Goal: Task Accomplishment & Management: Complete application form

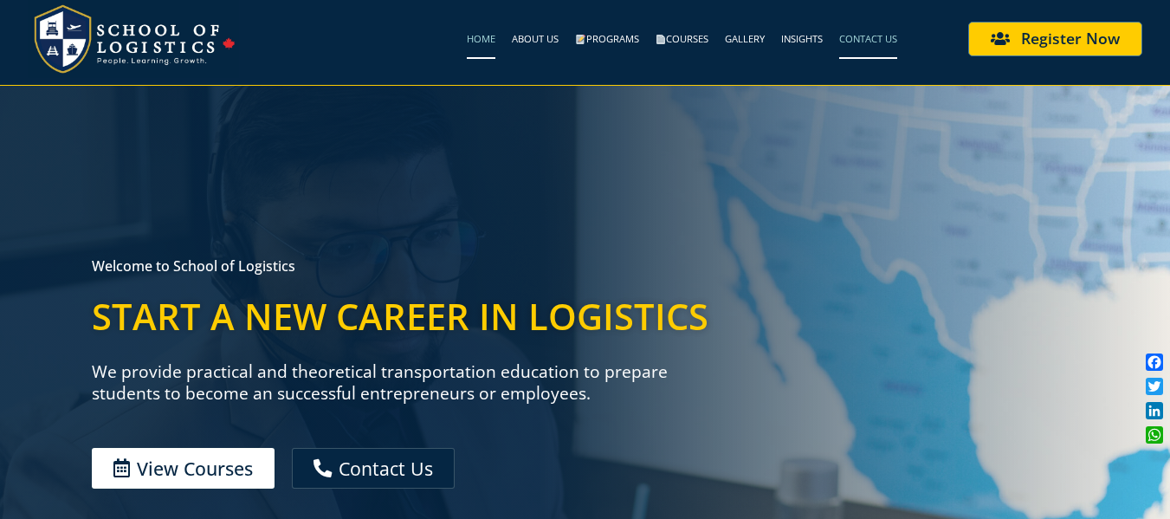
click at [871, 45] on link "Contact Us" at bounding box center [868, 39] width 58 height 40
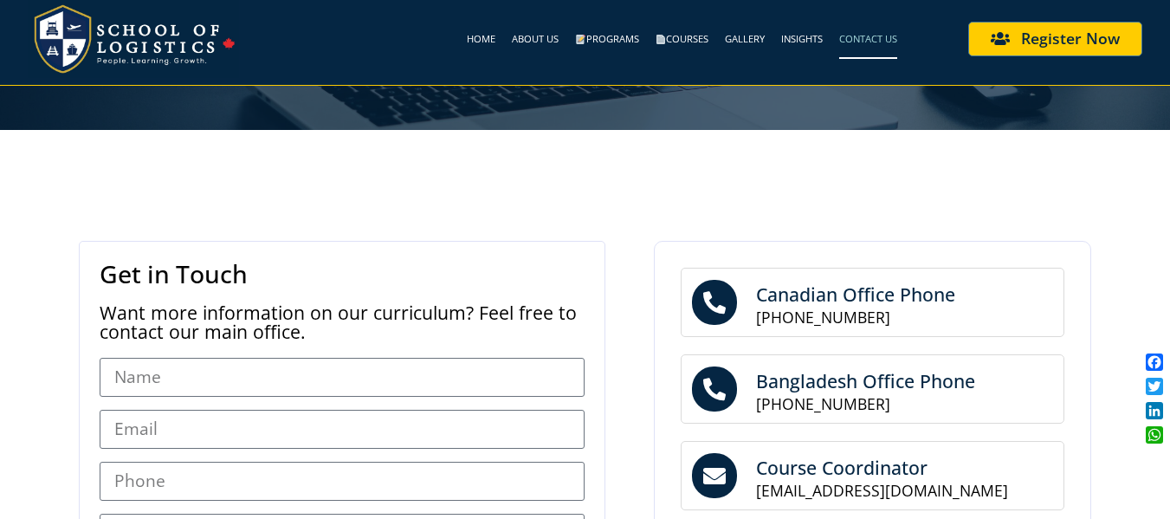
scroll to position [346, 0]
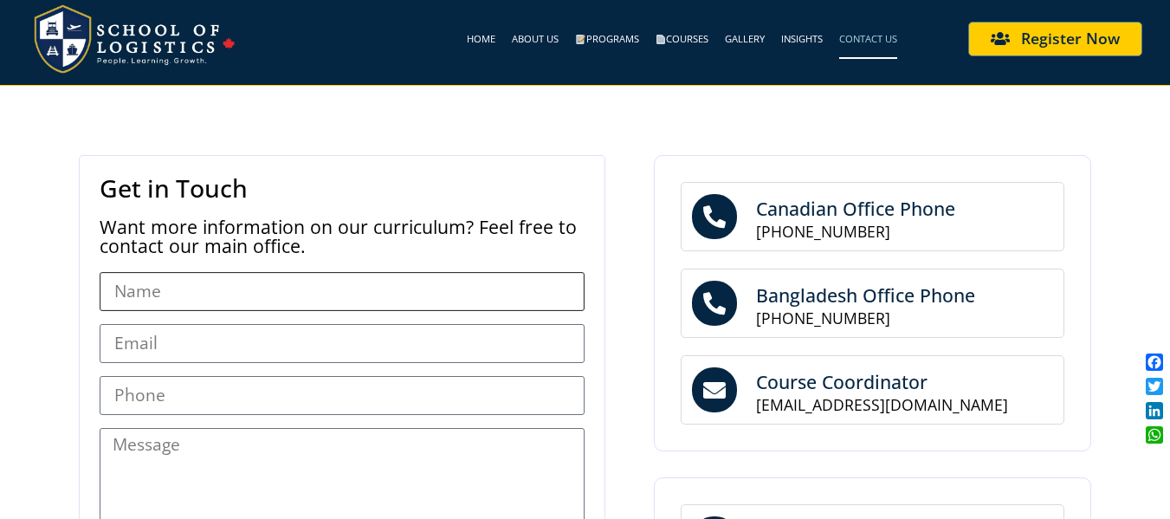
click at [283, 273] on input "Name" at bounding box center [343, 291] width 486 height 39
type input "Nina Chavez"
type input "novacleaningquotes@gmail.com"
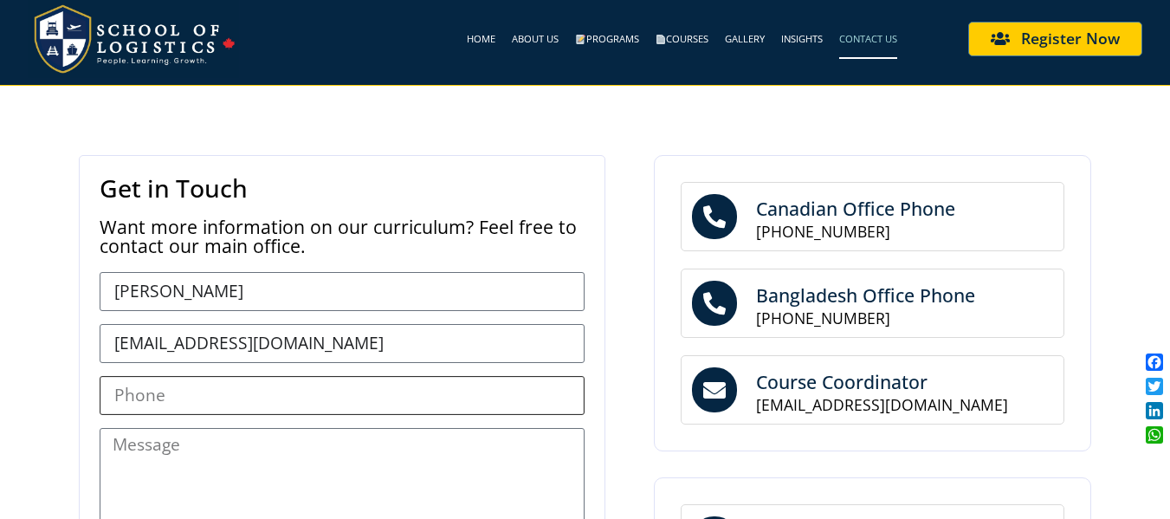
type input "8882706673"
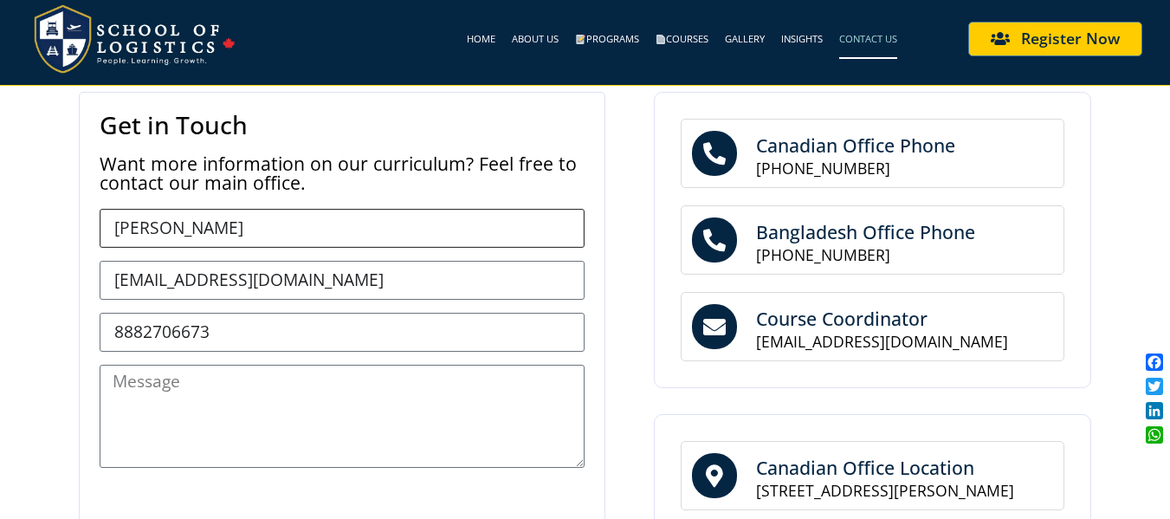
scroll to position [577, 0]
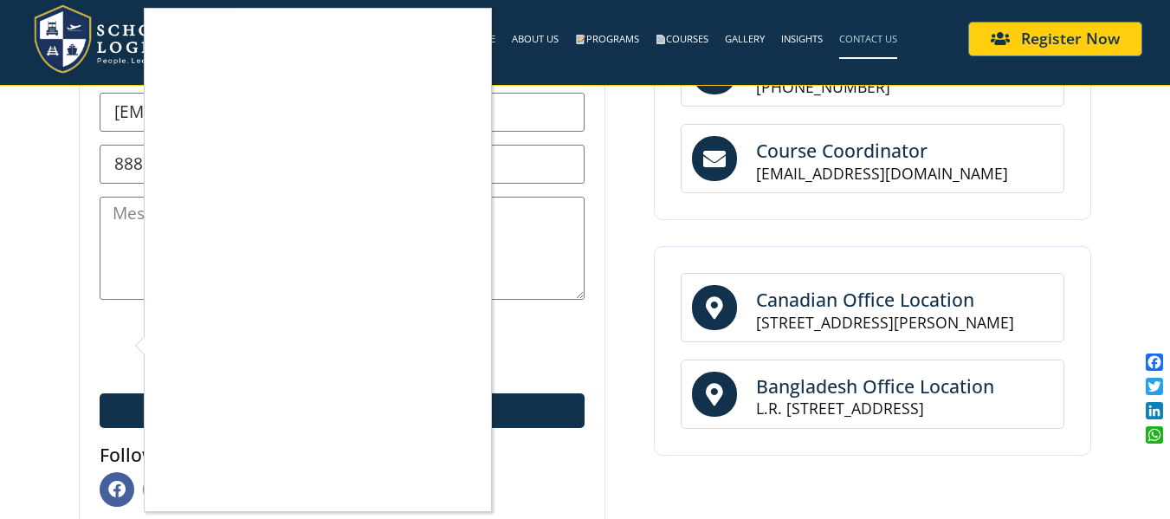
click at [121, 259] on div at bounding box center [585, 259] width 1170 height 519
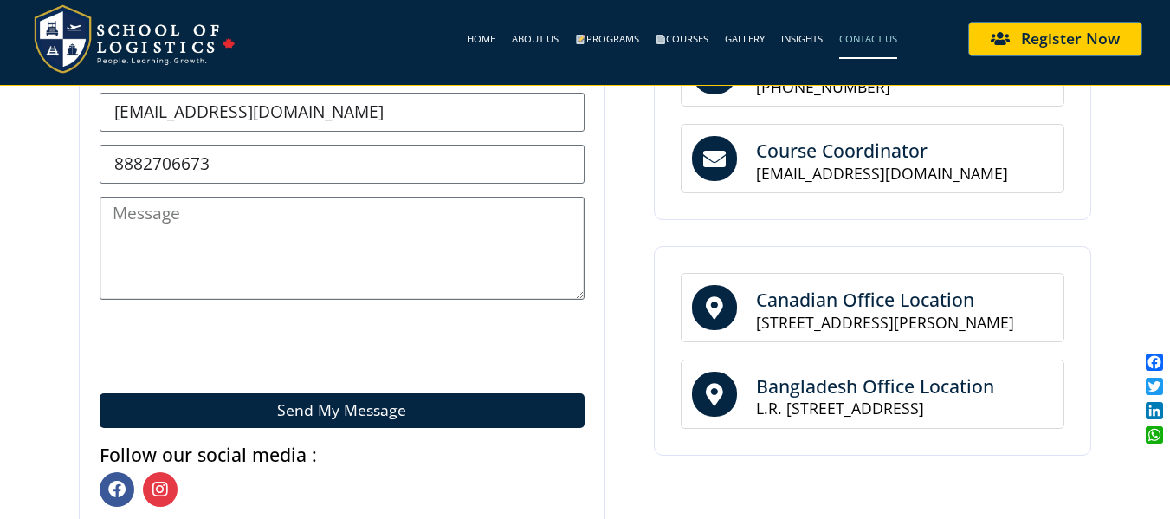
click at [160, 251] on textarea "Message" at bounding box center [343, 248] width 486 height 103
paste textarea "Hello, my name is Nina Chavez with https://novabuildingmaintenance.com/ Are you…"
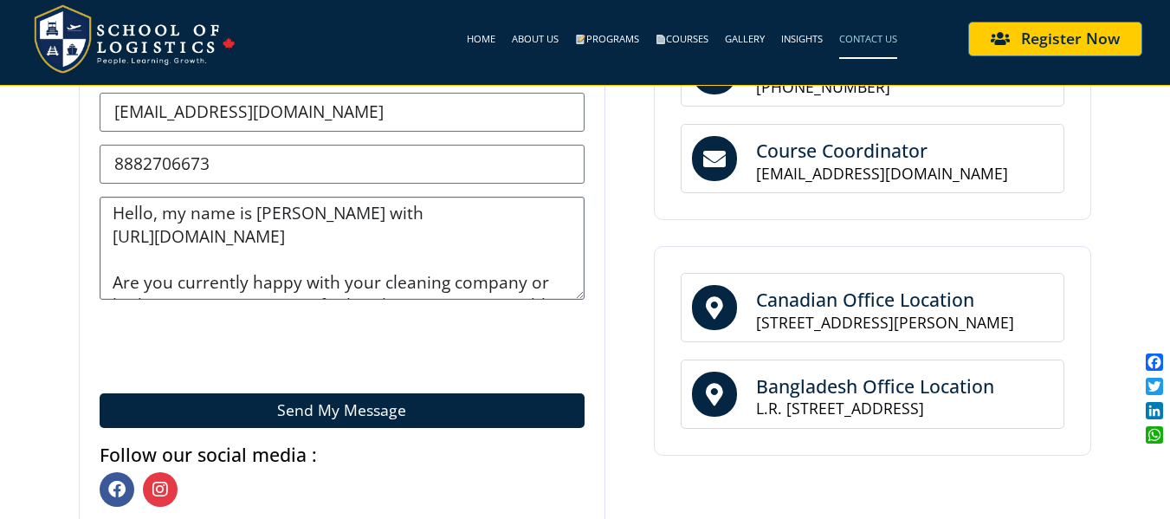
scroll to position [205, 0]
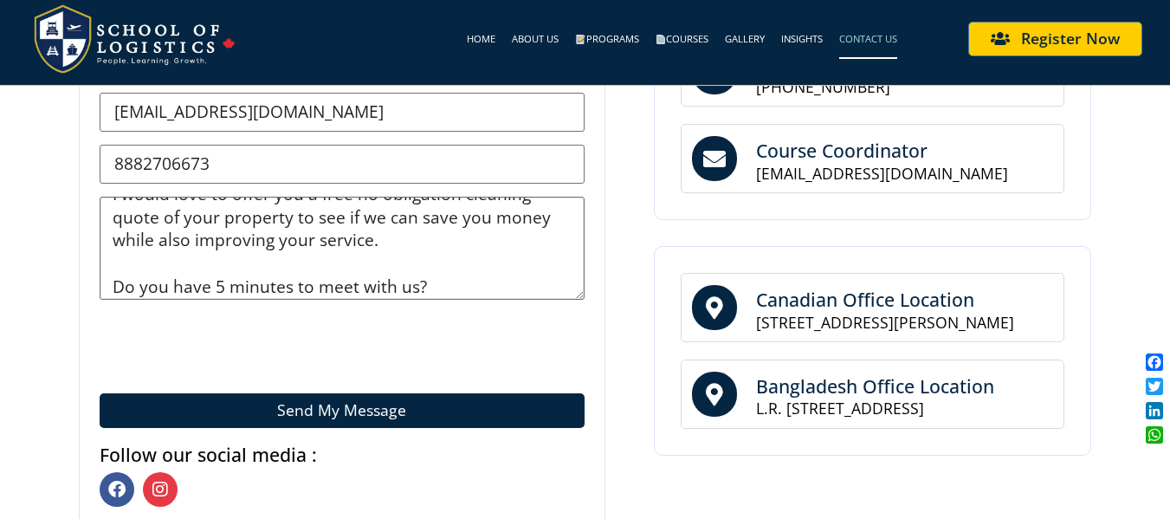
type textarea "Hello, my name is Nina Chavez with https://novabuildingmaintenance.com/ Are you…"
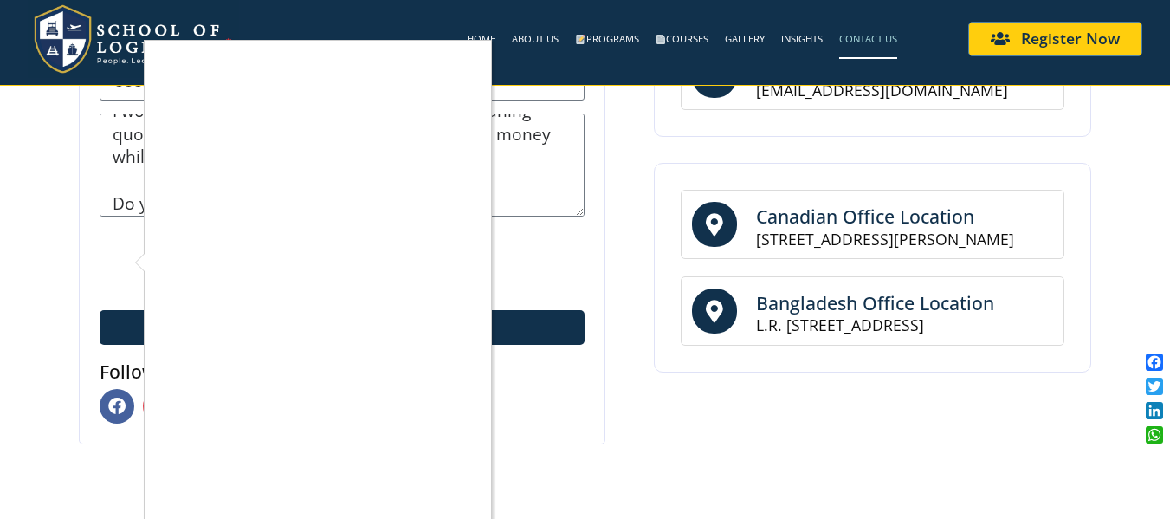
scroll to position [692, 0]
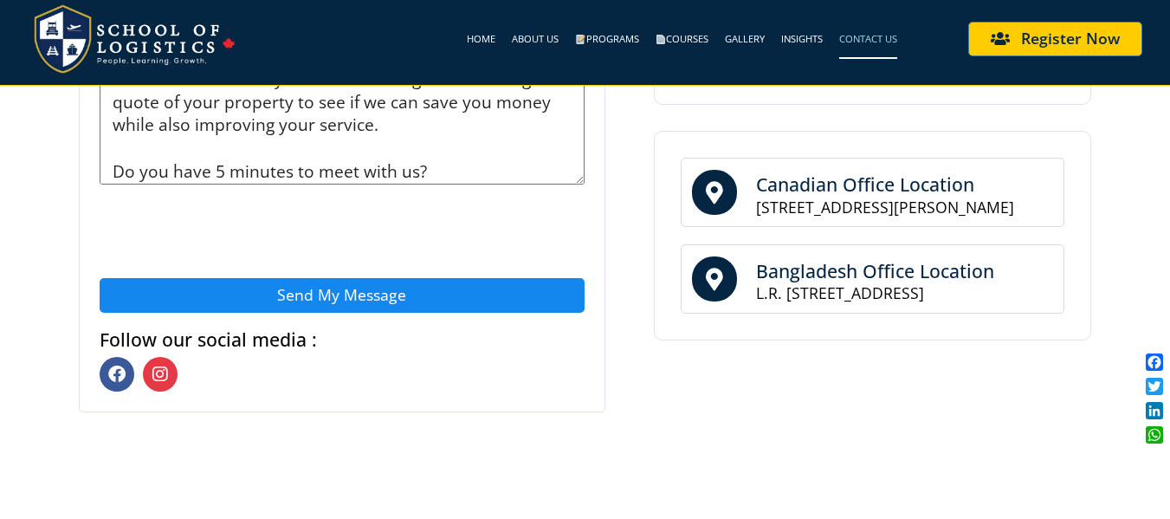
click at [295, 290] on span "Send My Message" at bounding box center [341, 296] width 129 height 16
